Goal: Transaction & Acquisition: Download file/media

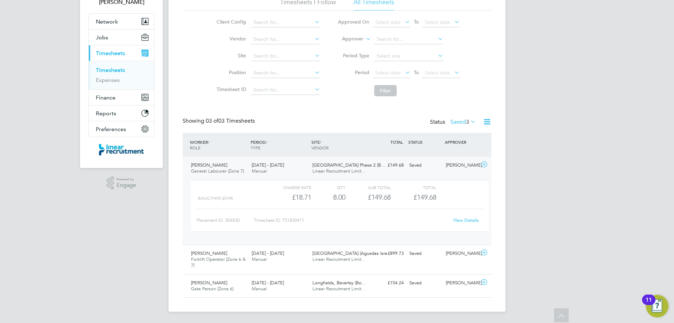
click at [121, 63] on ul "Timesheets Expenses" at bounding box center [121, 75] width 65 height 28
click at [120, 69] on link "Timesheets" at bounding box center [110, 70] width 29 height 7
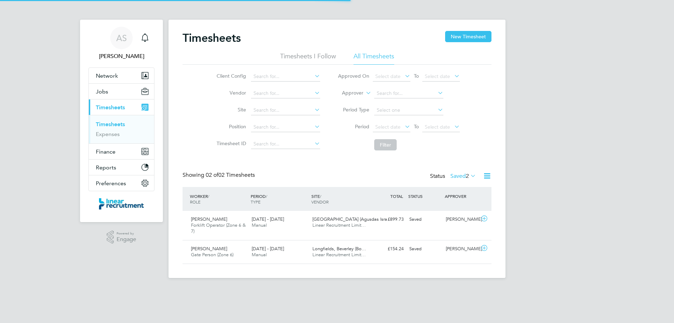
scroll to position [18, 61]
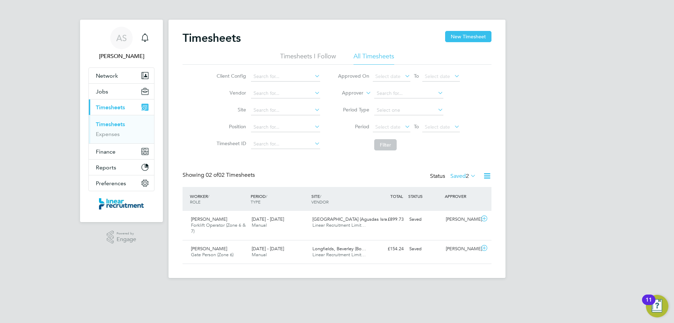
click at [106, 122] on link "Timesheets" at bounding box center [110, 124] width 29 height 7
click at [464, 173] on label "Saved 2" at bounding box center [463, 175] width 26 height 7
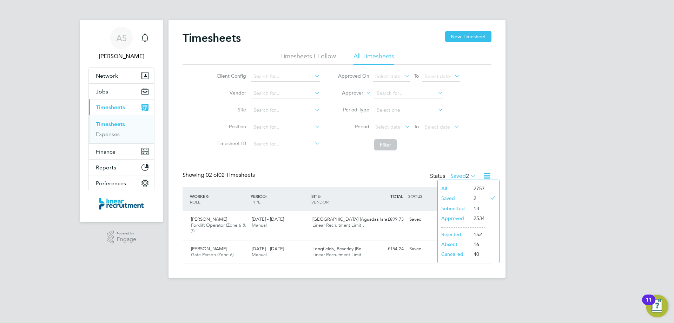
click at [459, 216] on li "Approved" at bounding box center [454, 218] width 32 height 10
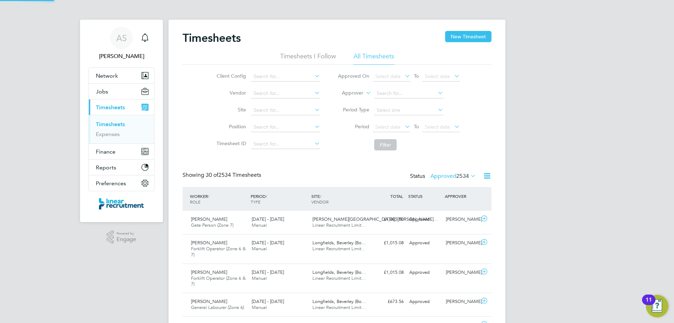
scroll to position [0, 0]
click at [268, 228] on div "22 - 28 Sep 2025 Manual" at bounding box center [279, 222] width 61 height 18
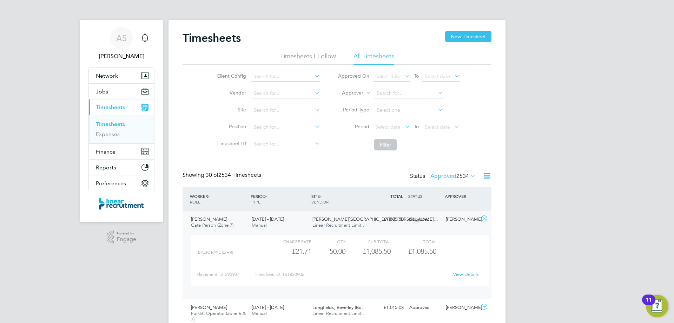
click at [476, 272] on link "View Details" at bounding box center [466, 274] width 26 height 6
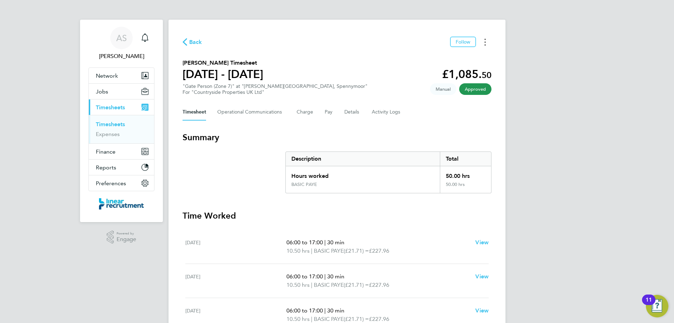
click at [487, 46] on button "Timesheets Menu" at bounding box center [485, 42] width 13 height 11
click at [465, 59] on link "Download timesheet" at bounding box center [449, 58] width 84 height 14
click at [128, 124] on li "Timesheets" at bounding box center [122, 126] width 53 height 10
click at [118, 122] on link "Timesheets" at bounding box center [110, 124] width 29 height 7
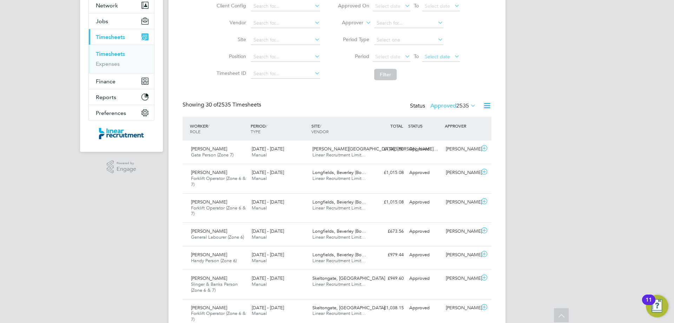
click at [447, 58] on span "Select date" at bounding box center [437, 56] width 25 height 6
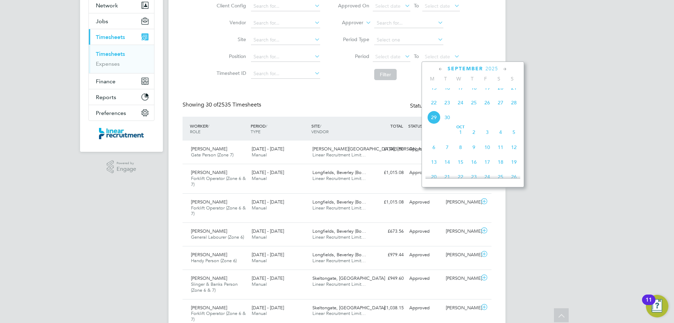
click at [513, 107] on span "28" at bounding box center [513, 102] width 13 height 13
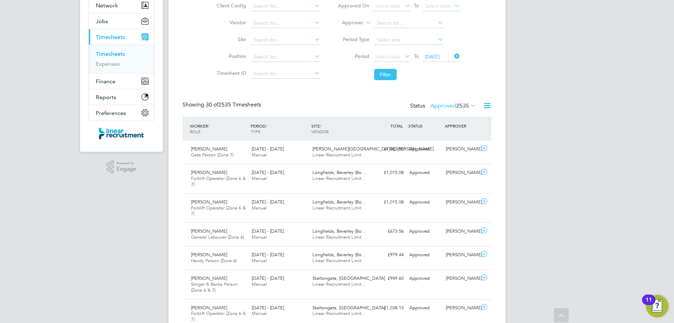
click at [403, 54] on icon at bounding box center [403, 56] width 0 height 10
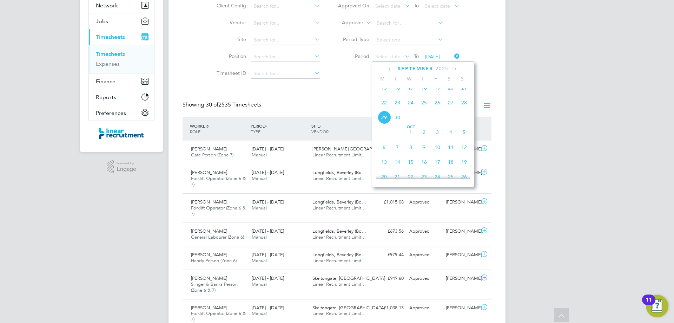
click at [381, 109] on span "22" at bounding box center [383, 102] width 13 height 13
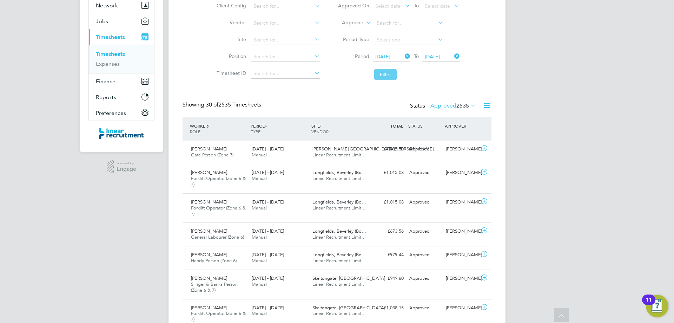
click at [385, 80] on button "Filter" at bounding box center [385, 74] width 22 height 11
